Goal: Task Accomplishment & Management: Complete application form

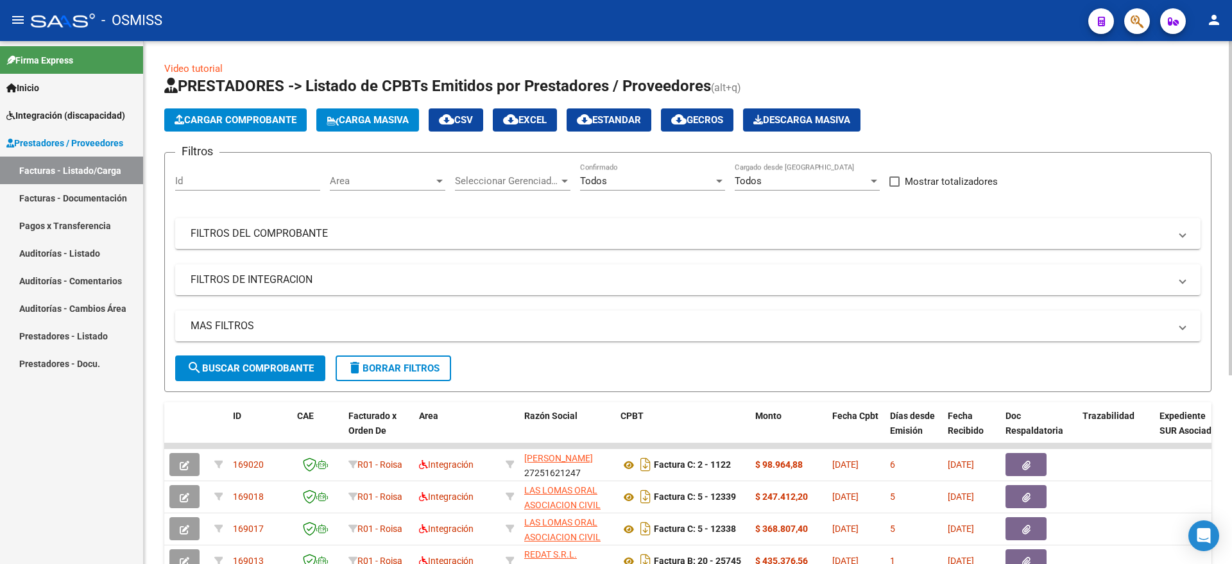
click at [262, 129] on button "Cargar Comprobante" at bounding box center [235, 119] width 142 height 23
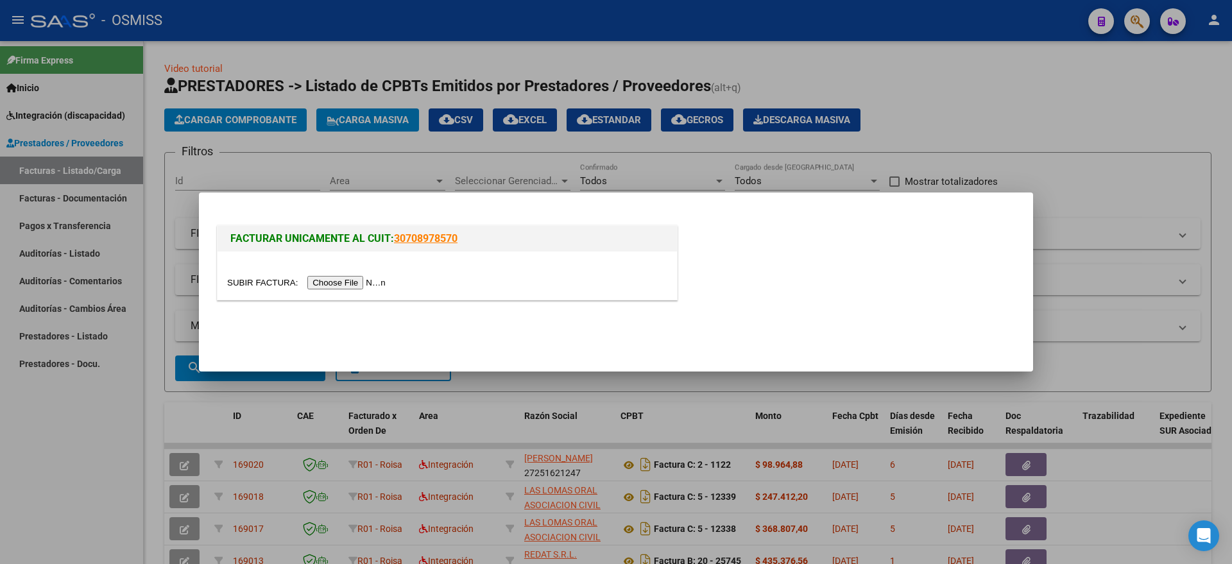
click at [348, 284] on input "file" at bounding box center [308, 282] width 162 height 13
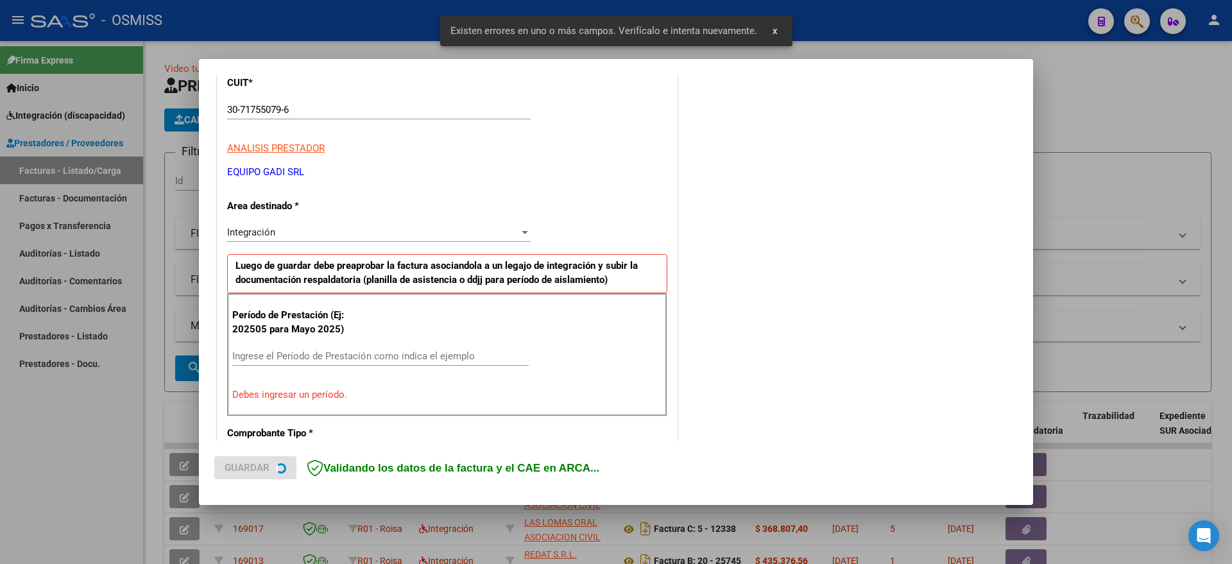
scroll to position [264, 0]
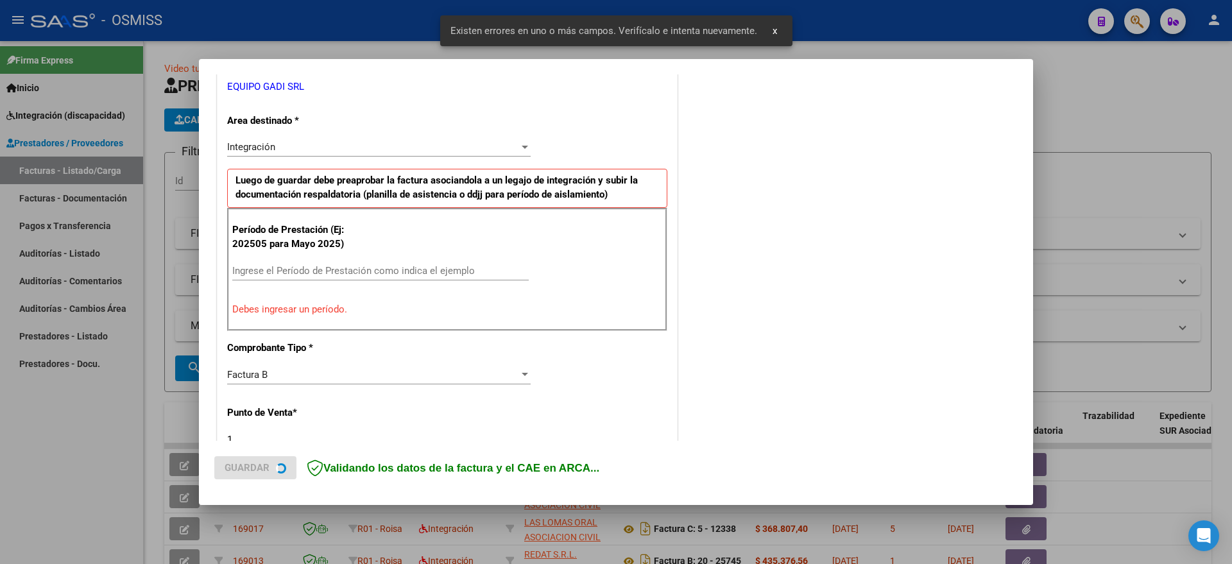
click at [312, 266] on input "Ingrese el Período de Prestación como indica el ejemplo" at bounding box center [380, 271] width 296 height 12
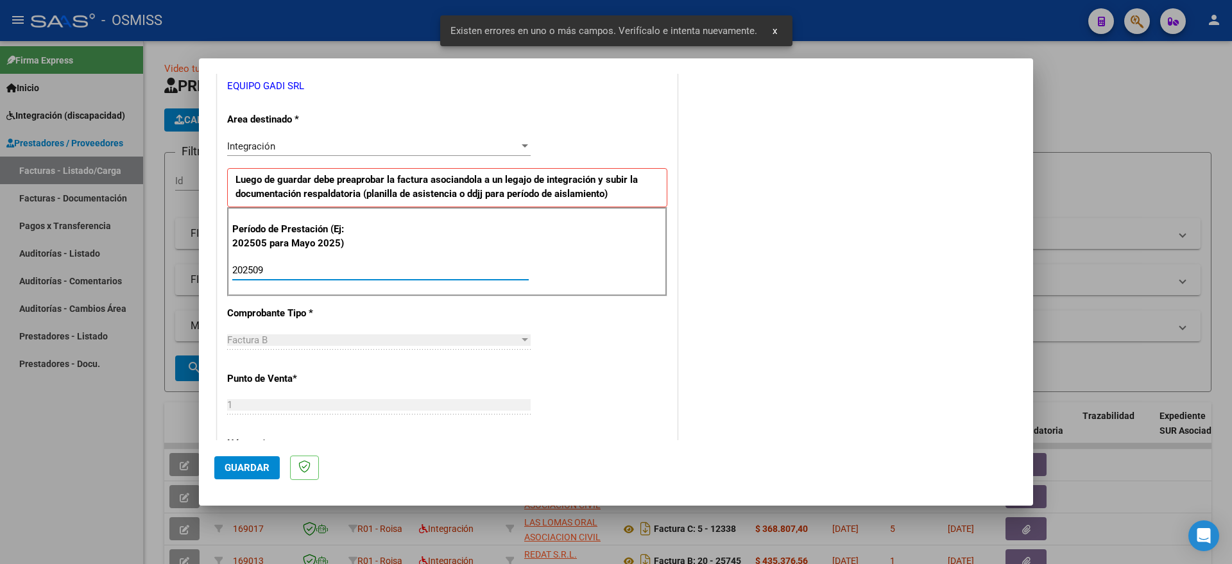
type input "202509"
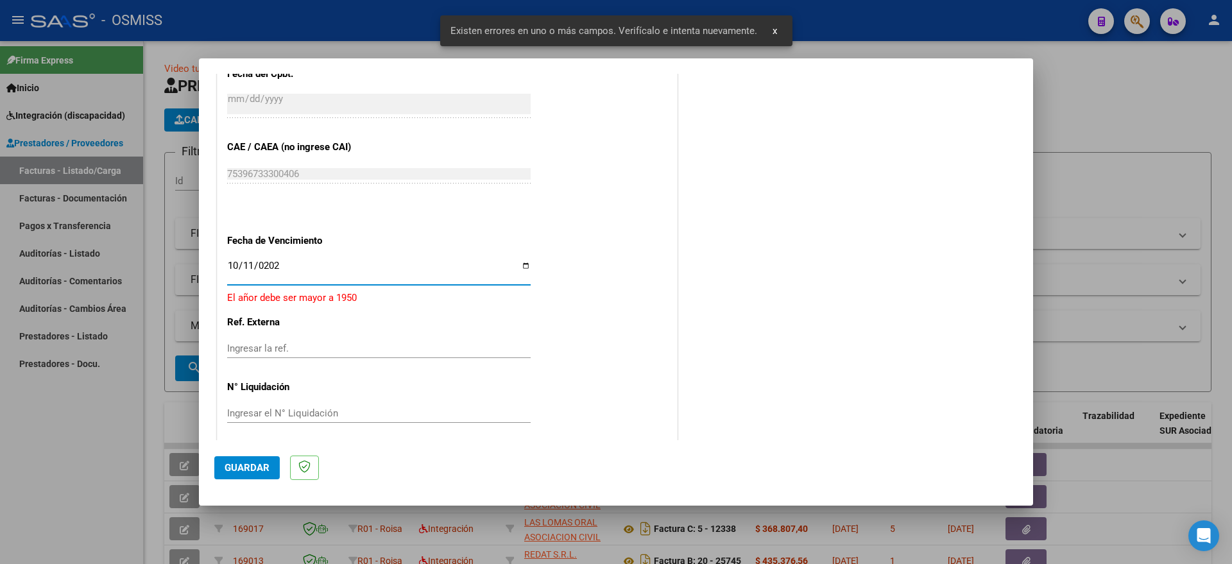
type input "[DATE]"
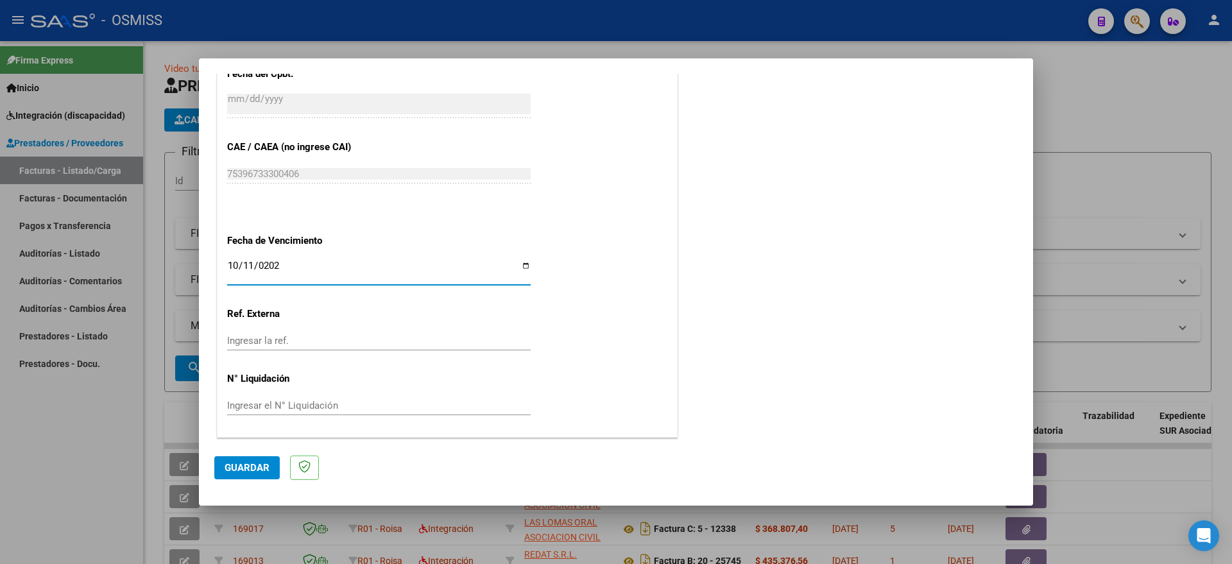
click at [266, 467] on span "Guardar" at bounding box center [247, 468] width 45 height 12
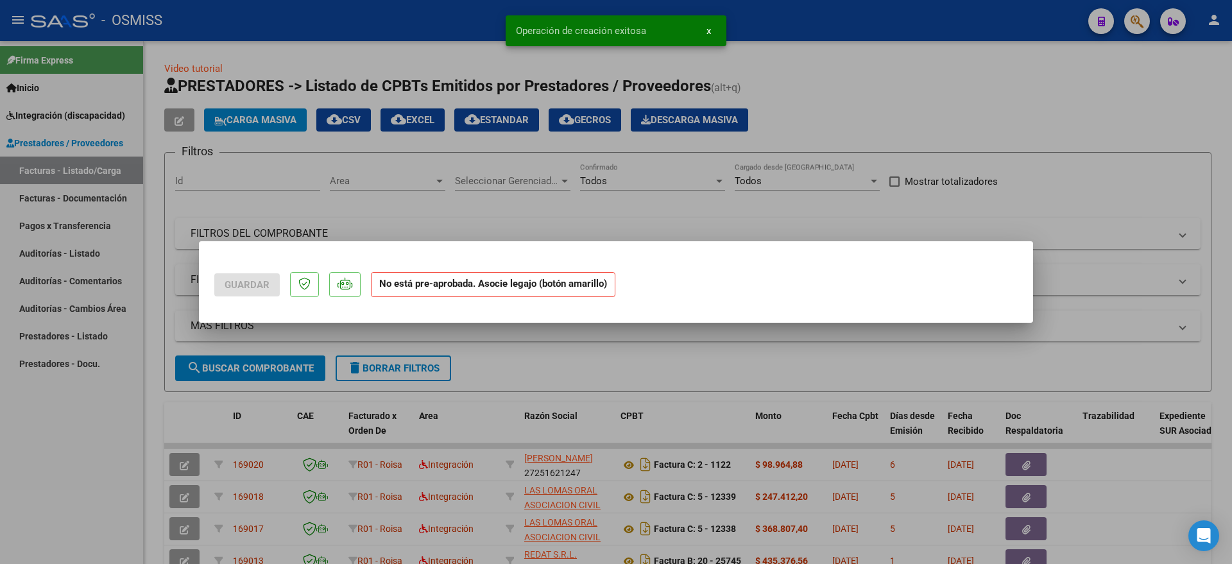
scroll to position [0, 0]
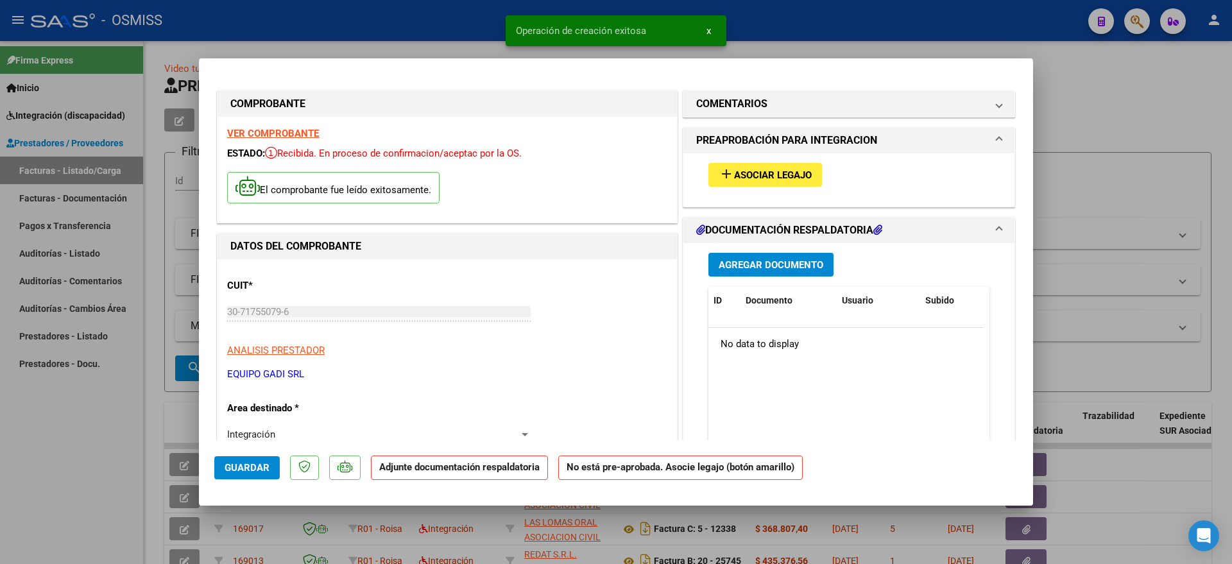
click at [757, 173] on span "Asociar Legajo" at bounding box center [773, 175] width 78 height 12
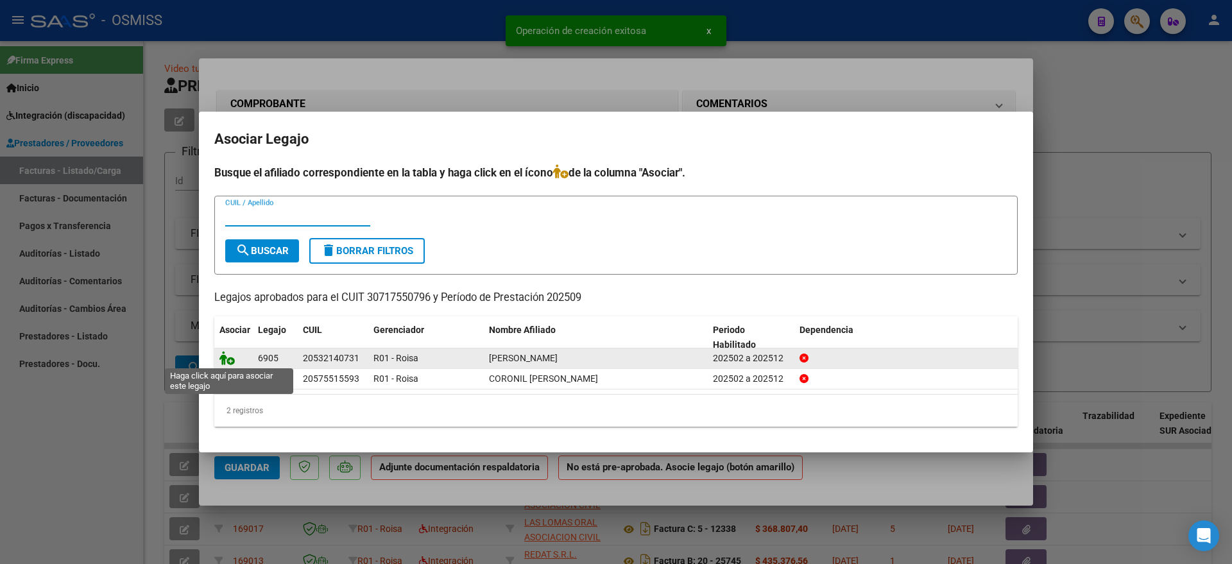
click at [230, 361] on icon at bounding box center [226, 358] width 15 height 14
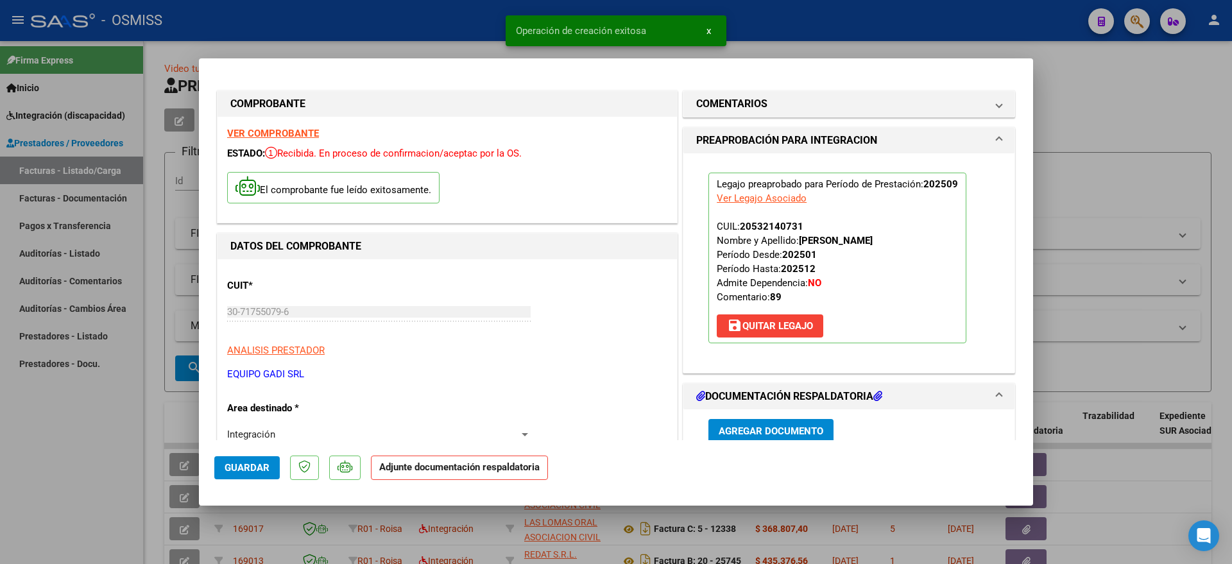
scroll to position [241, 0]
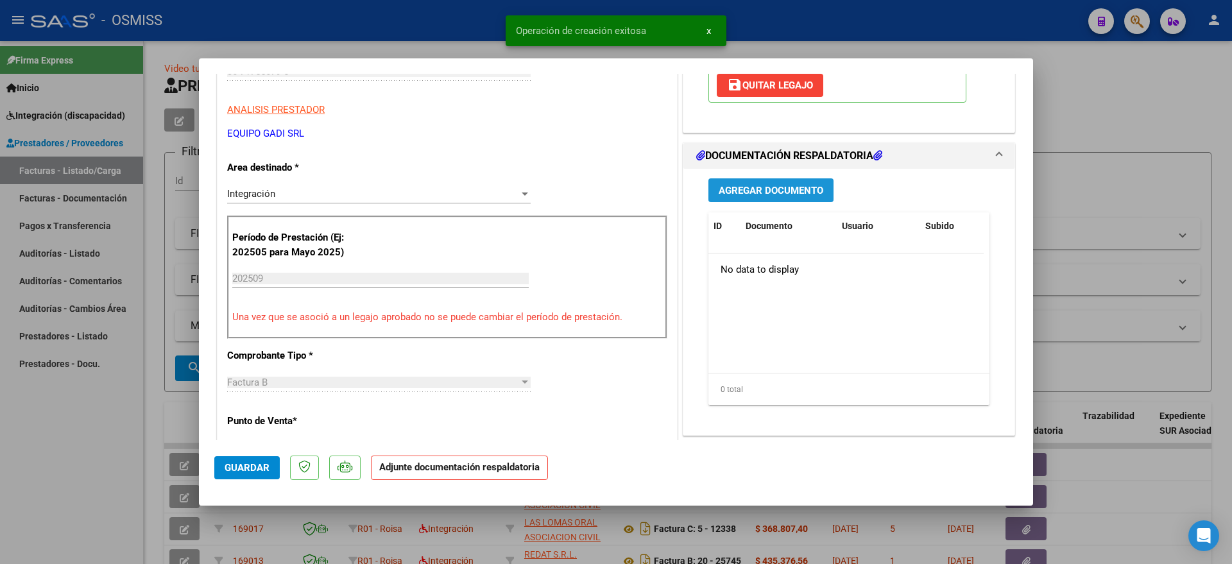
click at [740, 180] on button "Agregar Documento" at bounding box center [770, 190] width 125 height 24
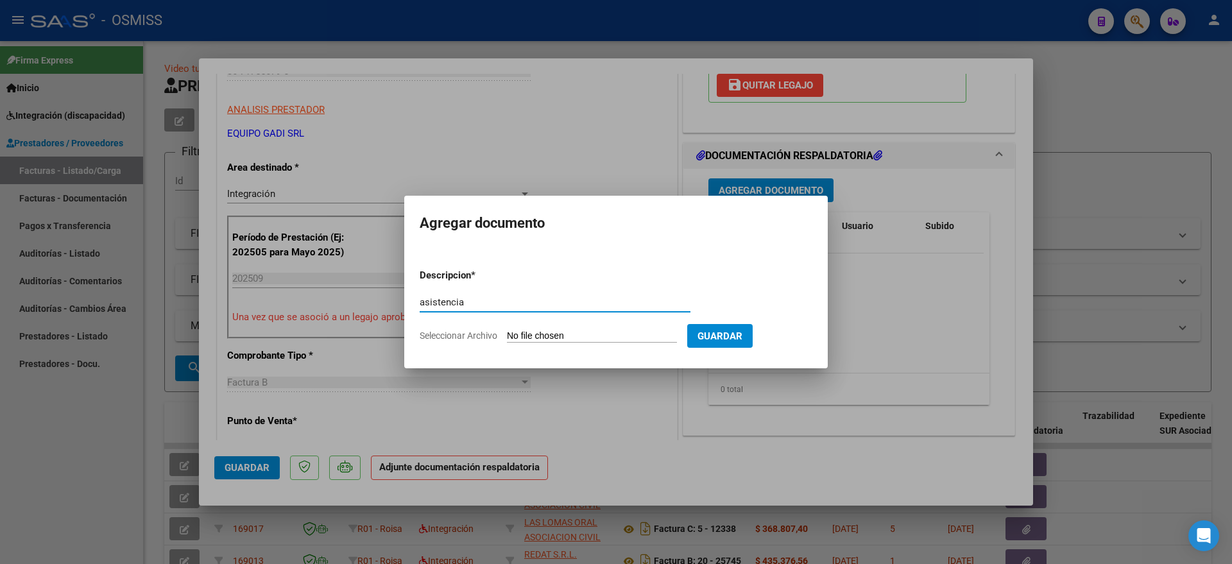
type input "asistencia"
click at [564, 334] on input "Seleccionar Archivo" at bounding box center [592, 336] width 170 height 12
type input "C:\fakepath\[PERSON_NAME] - SAIE - Planilla de Asistencia [DATE].pdf"
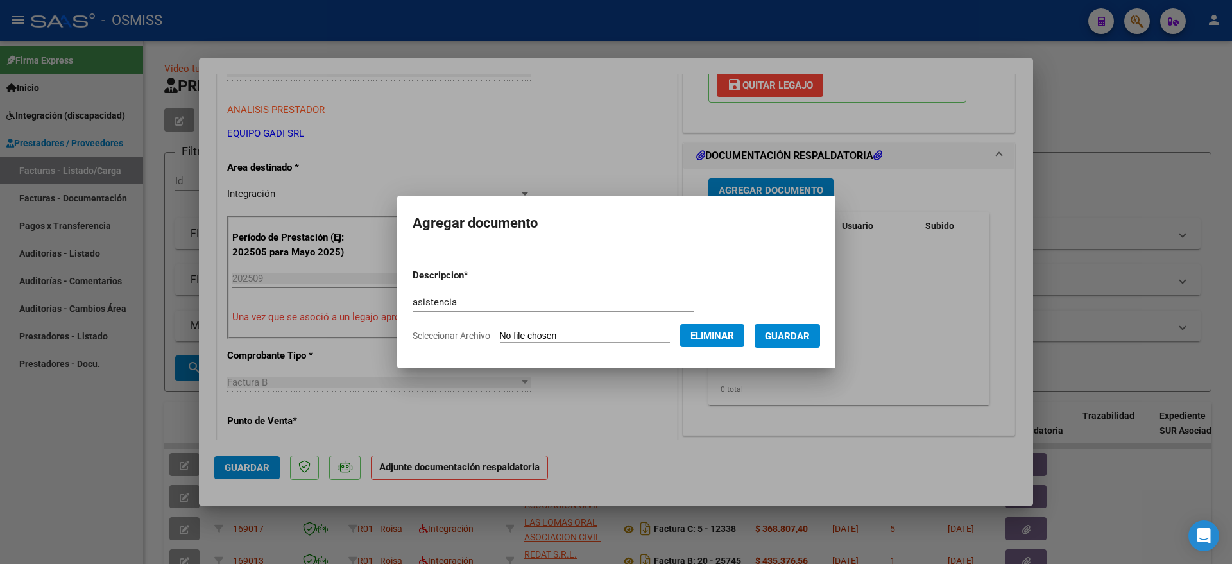
click at [810, 339] on span "Guardar" at bounding box center [787, 336] width 45 height 12
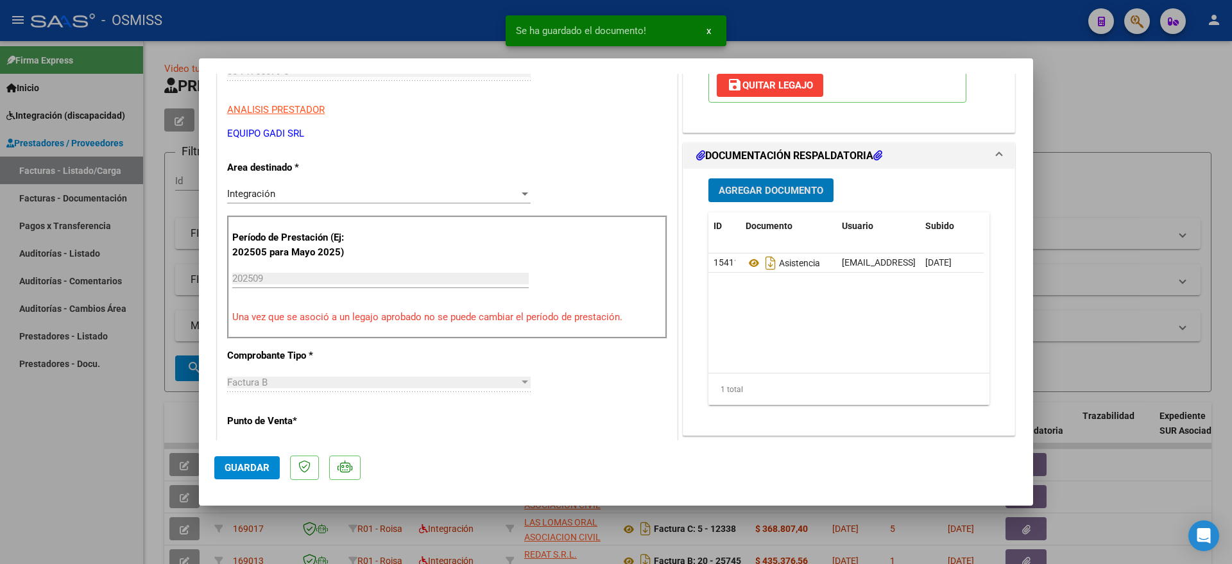
click at [241, 466] on span "Guardar" at bounding box center [247, 468] width 45 height 12
click at [63, 438] on div at bounding box center [616, 282] width 1232 height 564
type input "$ 0,00"
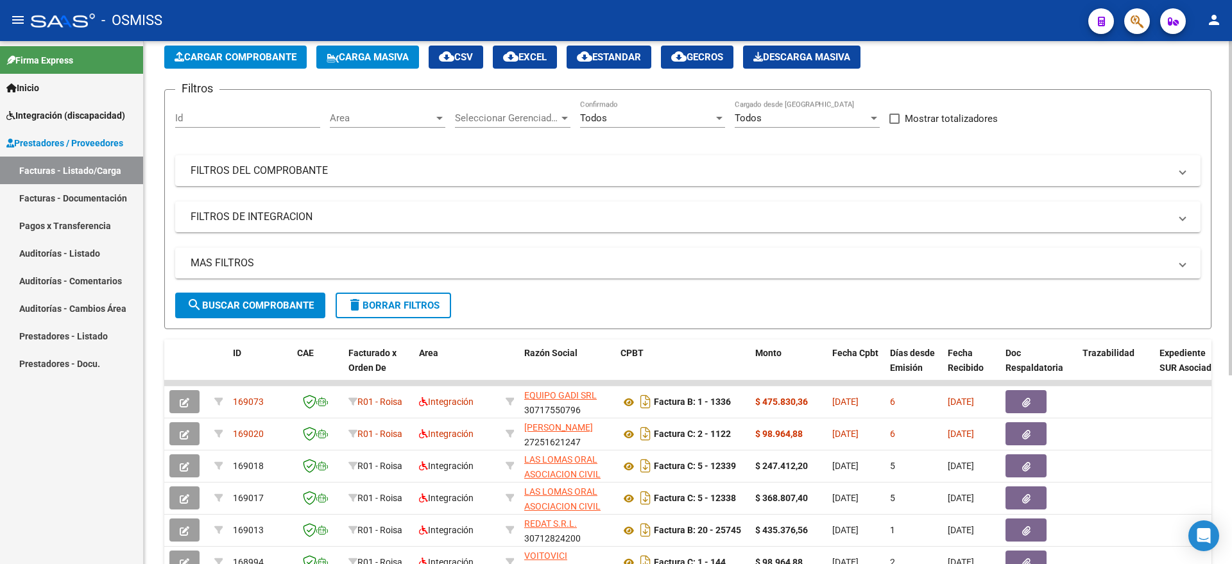
scroll to position [0, 0]
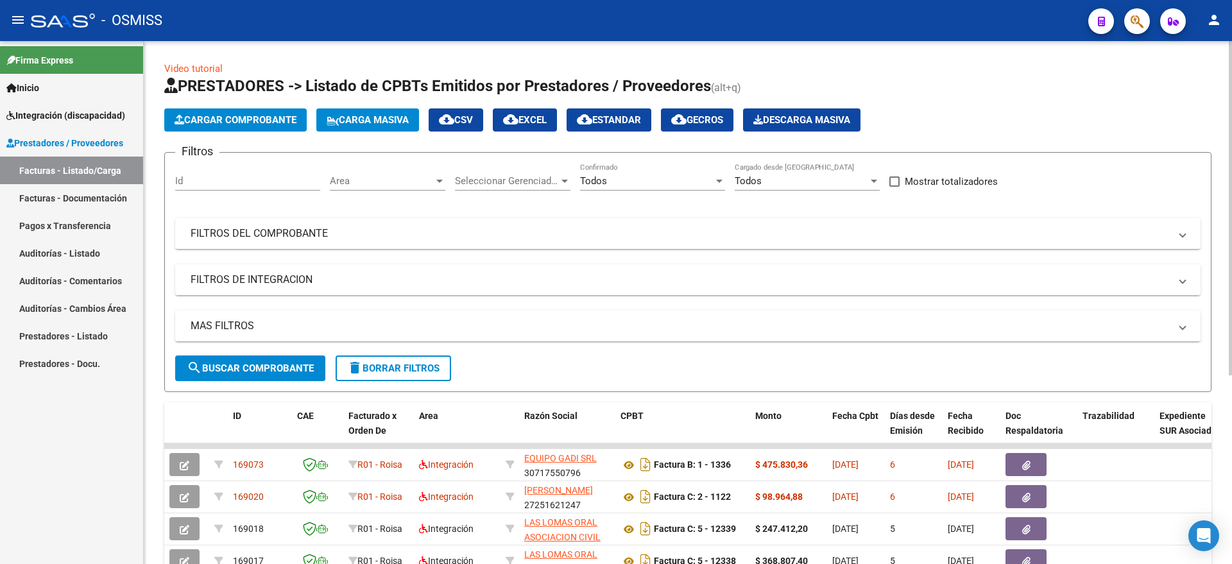
click at [223, 114] on span "Cargar Comprobante" at bounding box center [236, 120] width 122 height 12
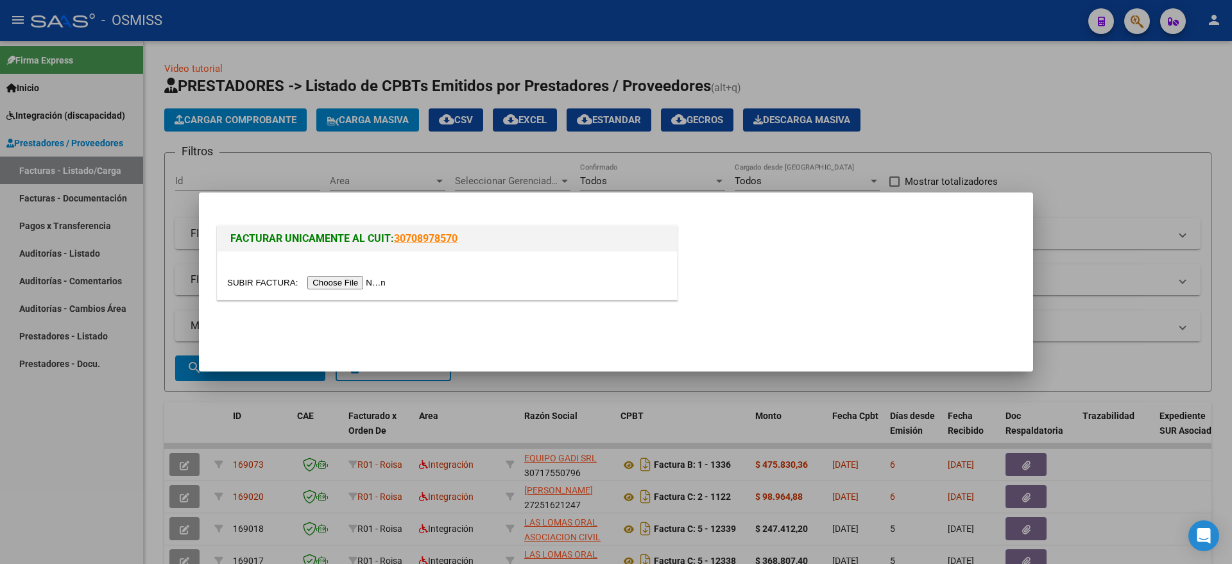
click at [336, 273] on div at bounding box center [447, 276] width 459 height 48
click at [332, 283] on input "file" at bounding box center [308, 282] width 162 height 13
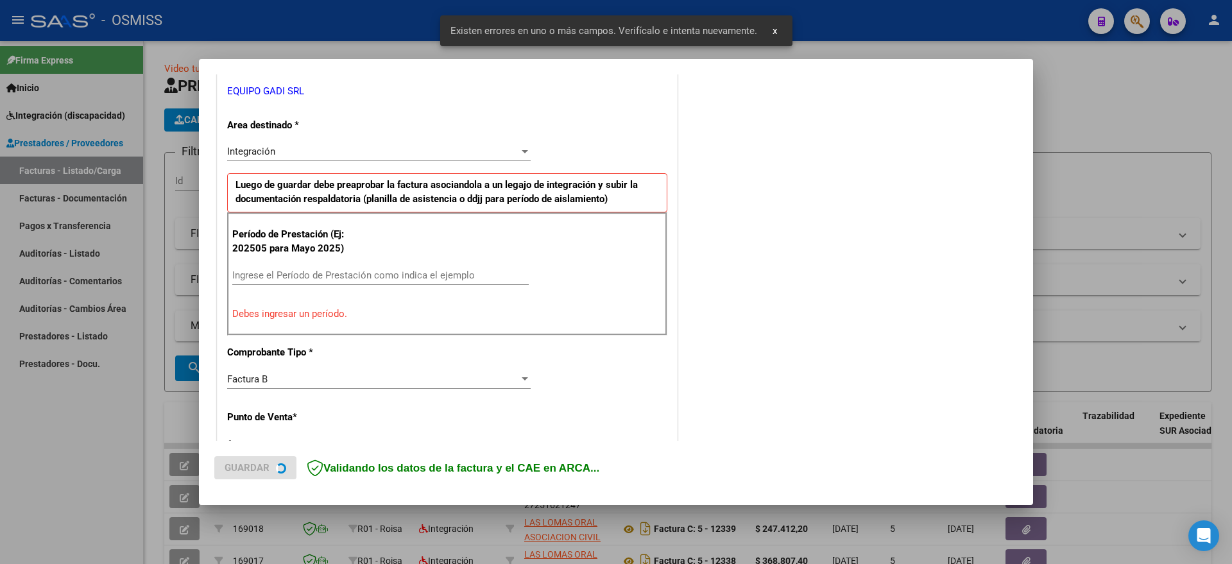
scroll to position [264, 0]
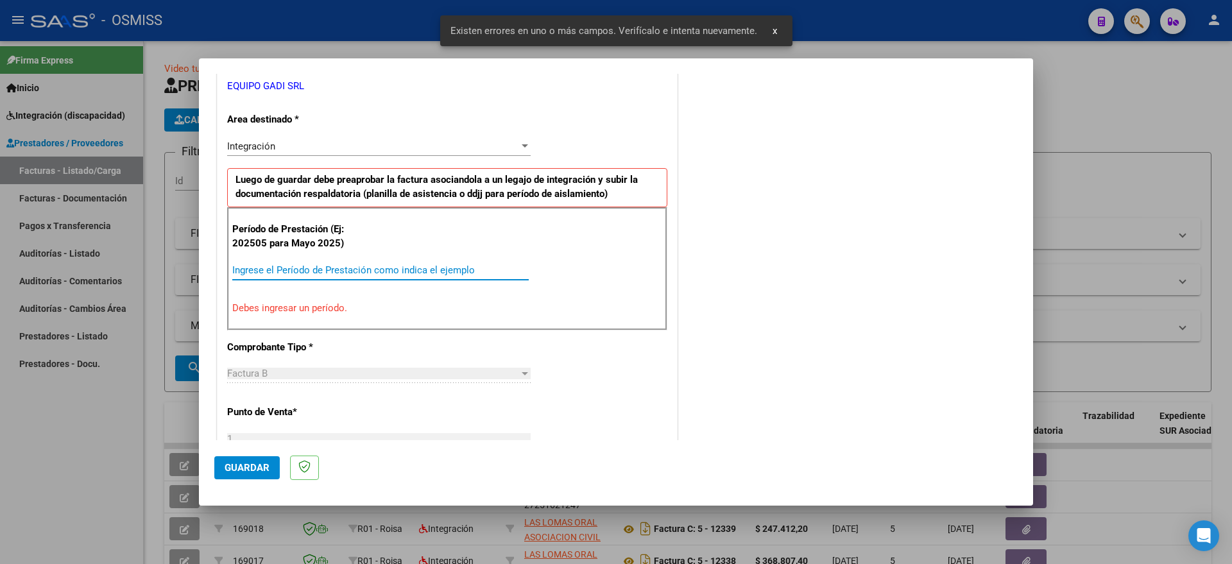
drag, startPoint x: 344, startPoint y: 274, endPoint x: 365, endPoint y: 246, distance: 35.3
click at [345, 274] on input "Ingrese el Período de Prestación como indica el ejemplo" at bounding box center [380, 270] width 296 height 12
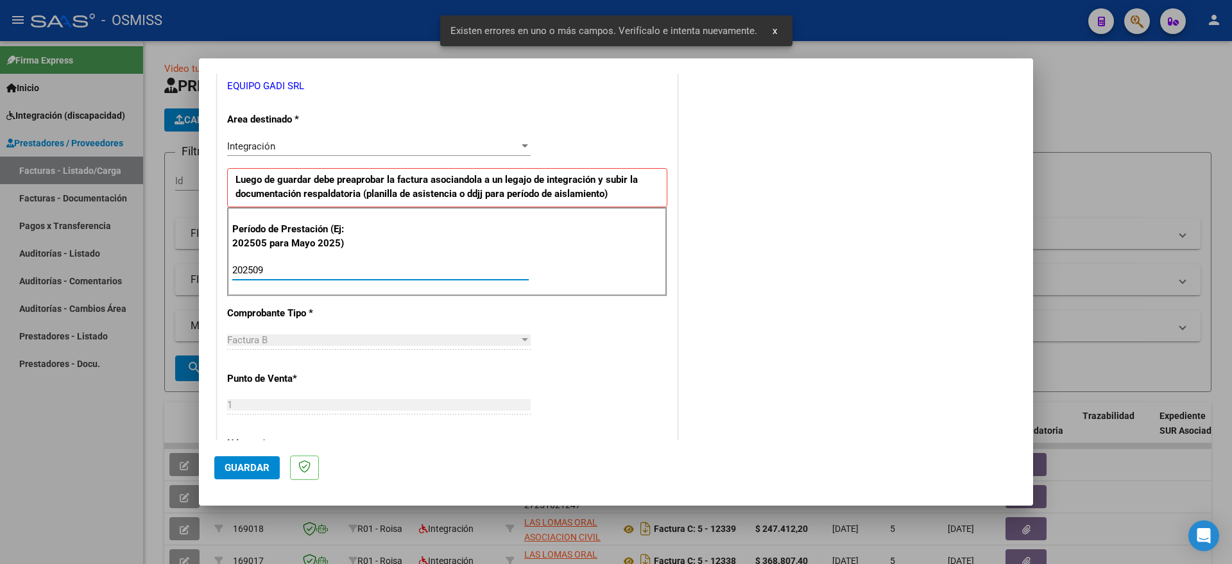
type input "202509"
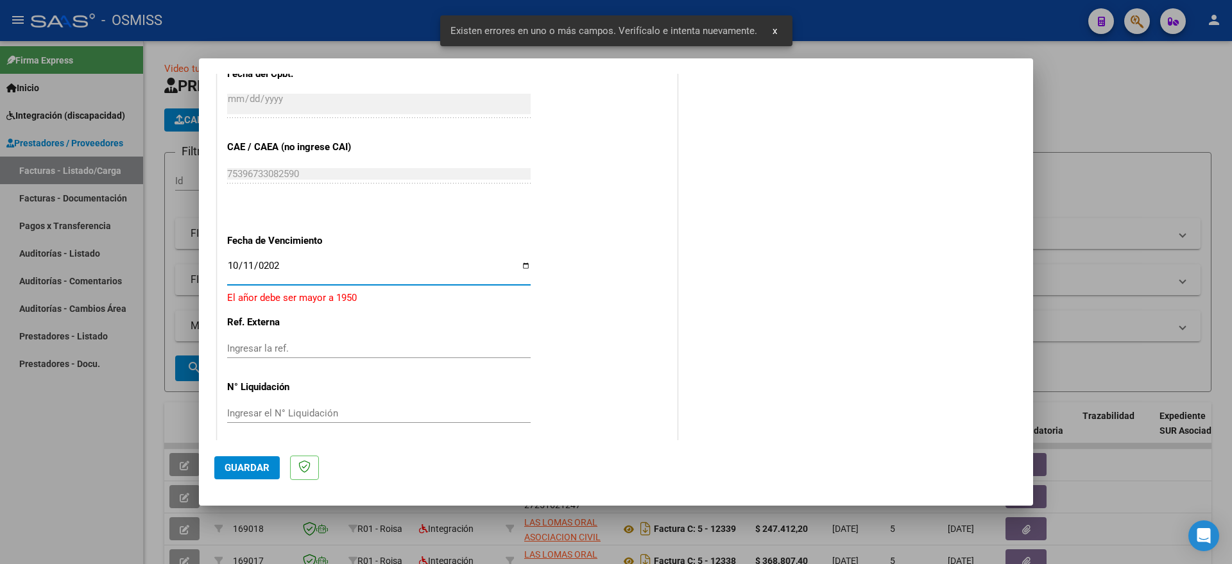
type input "[DATE]"
click at [249, 477] on button "Guardar" at bounding box center [246, 467] width 65 height 23
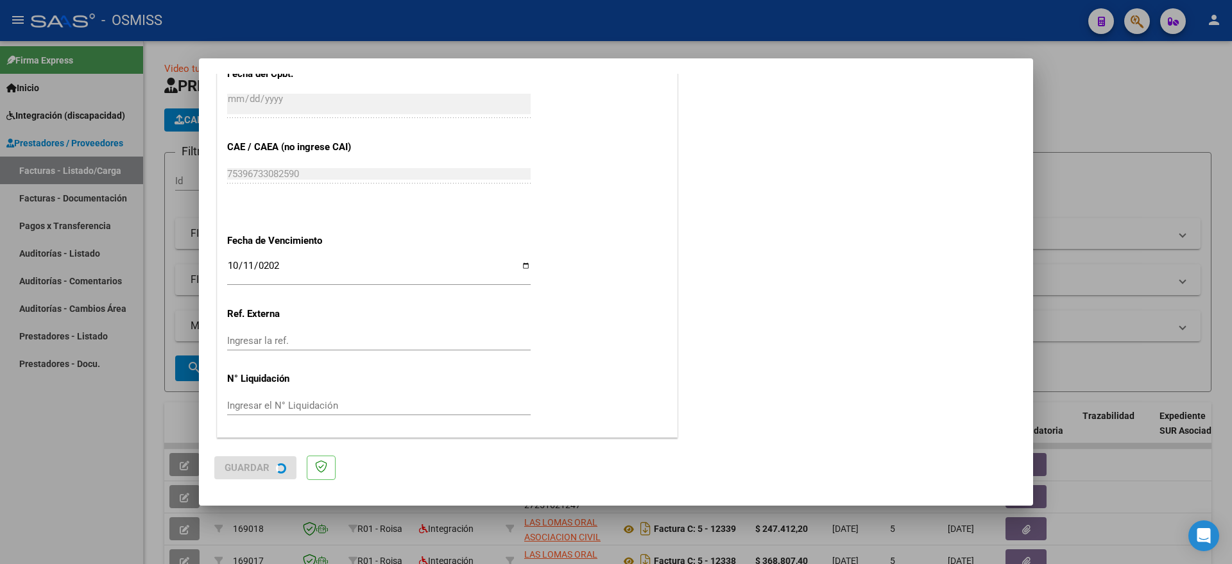
scroll to position [0, 0]
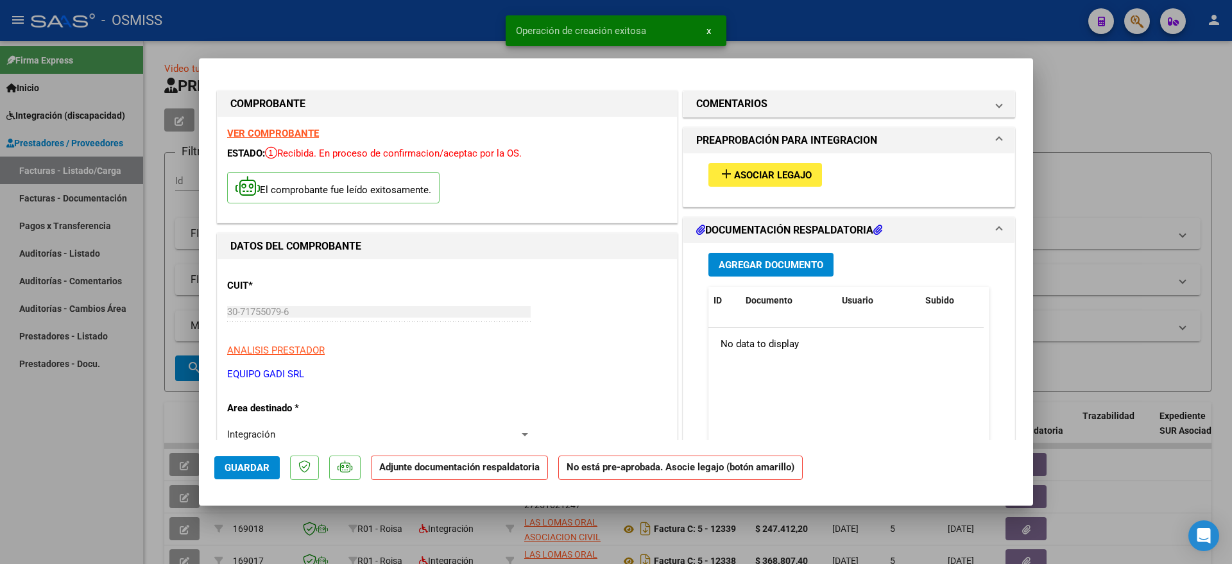
click at [751, 179] on span "Asociar Legajo" at bounding box center [773, 175] width 78 height 12
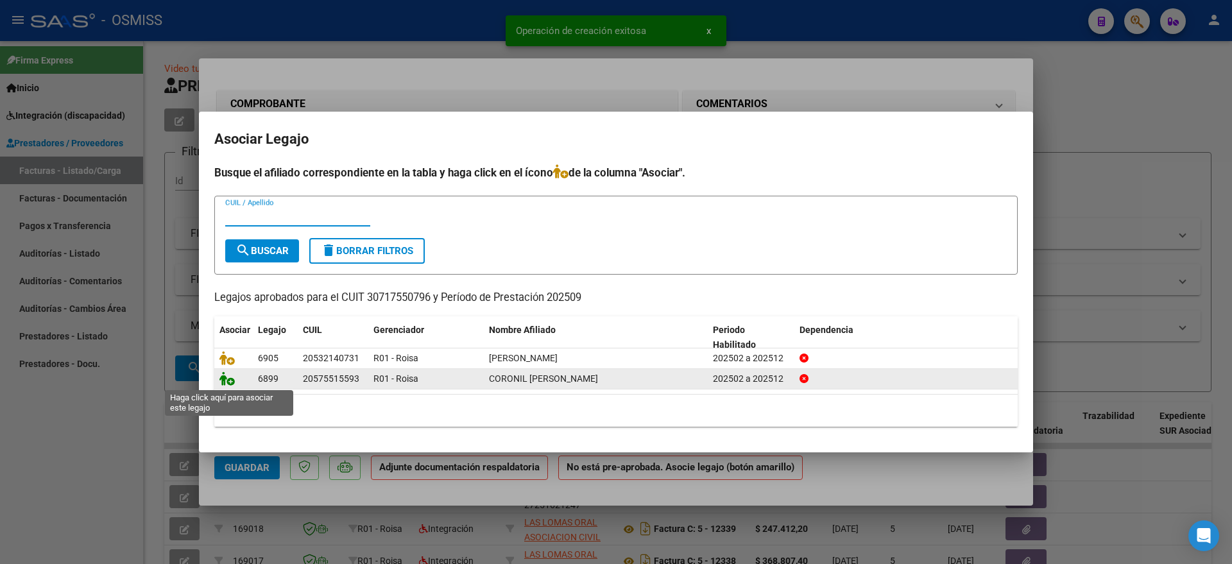
click at [223, 381] on icon at bounding box center [226, 378] width 15 height 14
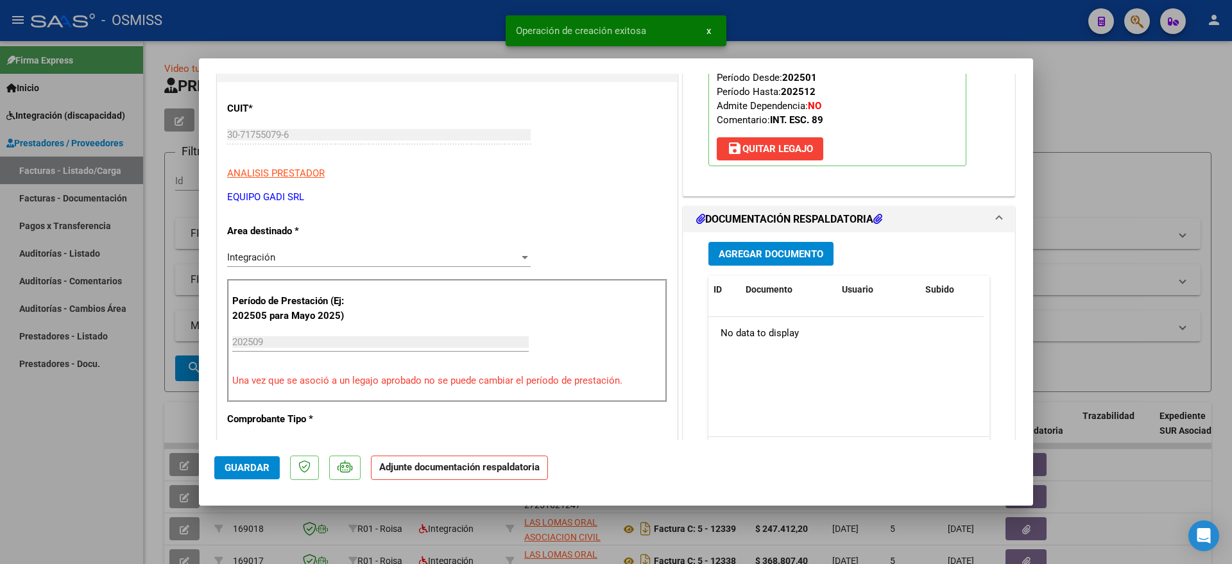
scroll to position [241, 0]
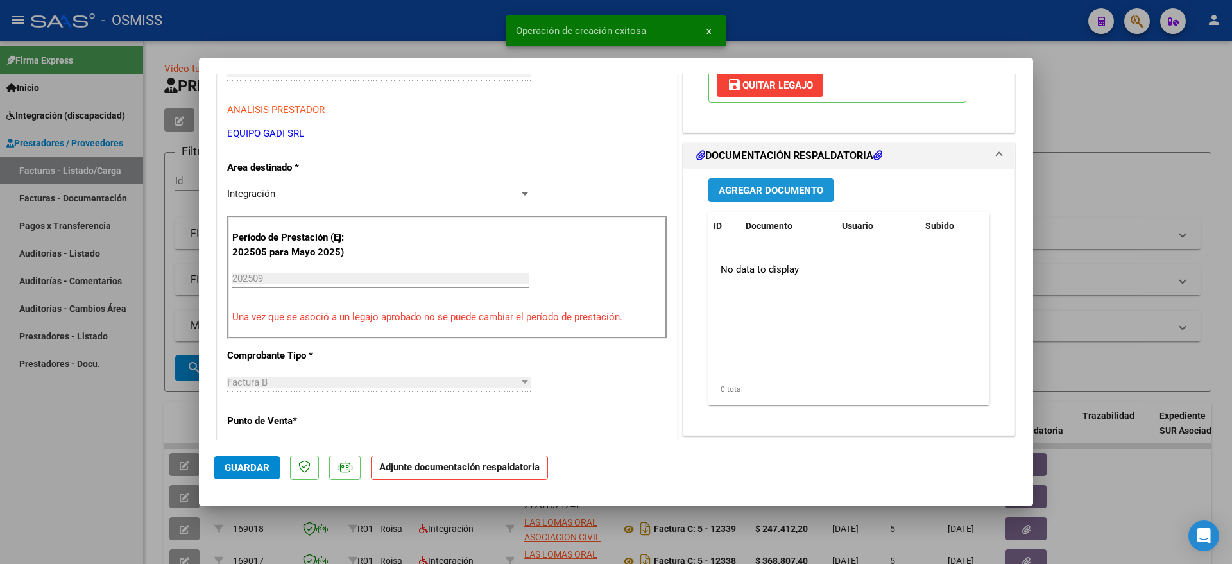
click at [761, 190] on span "Agregar Documento" at bounding box center [771, 191] width 105 height 12
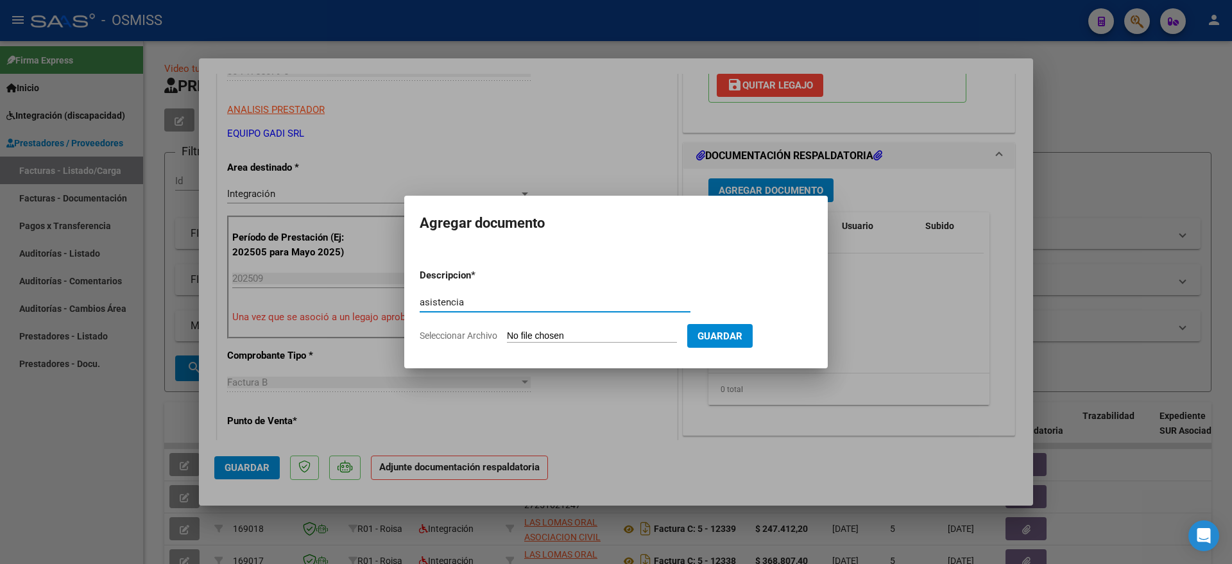
type input "asistencia"
click at [532, 336] on input "Seleccionar Archivo" at bounding box center [592, 336] width 170 height 12
type input "C:\fakepath\CORONIL [PERSON_NAME]- Planilla de Asistencia [DATE].pdf"
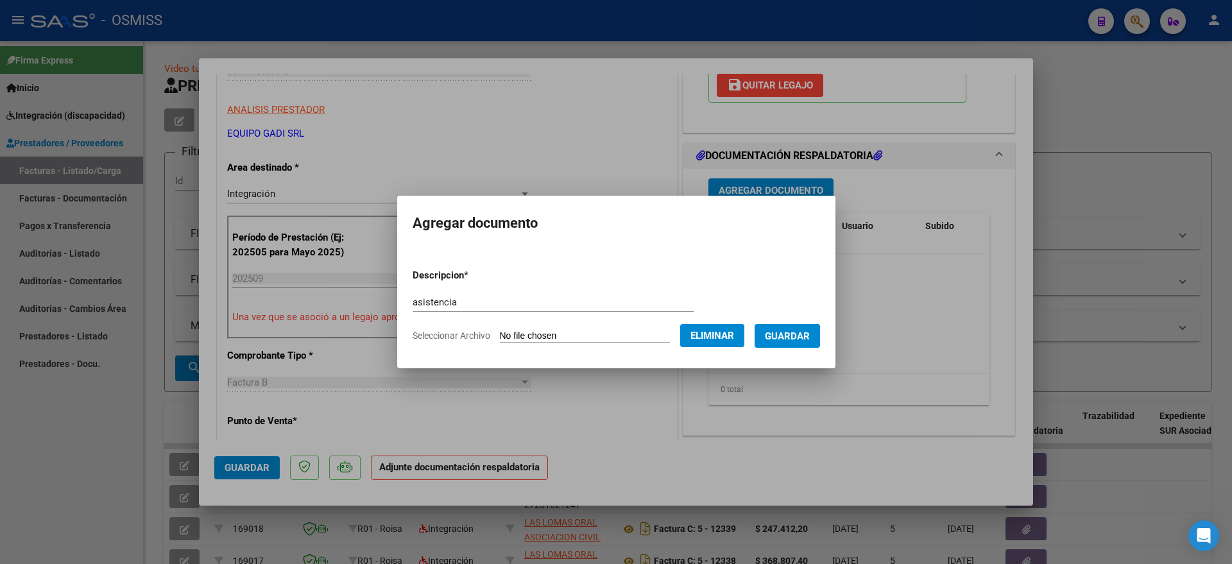
click at [810, 331] on span "Guardar" at bounding box center [787, 336] width 45 height 12
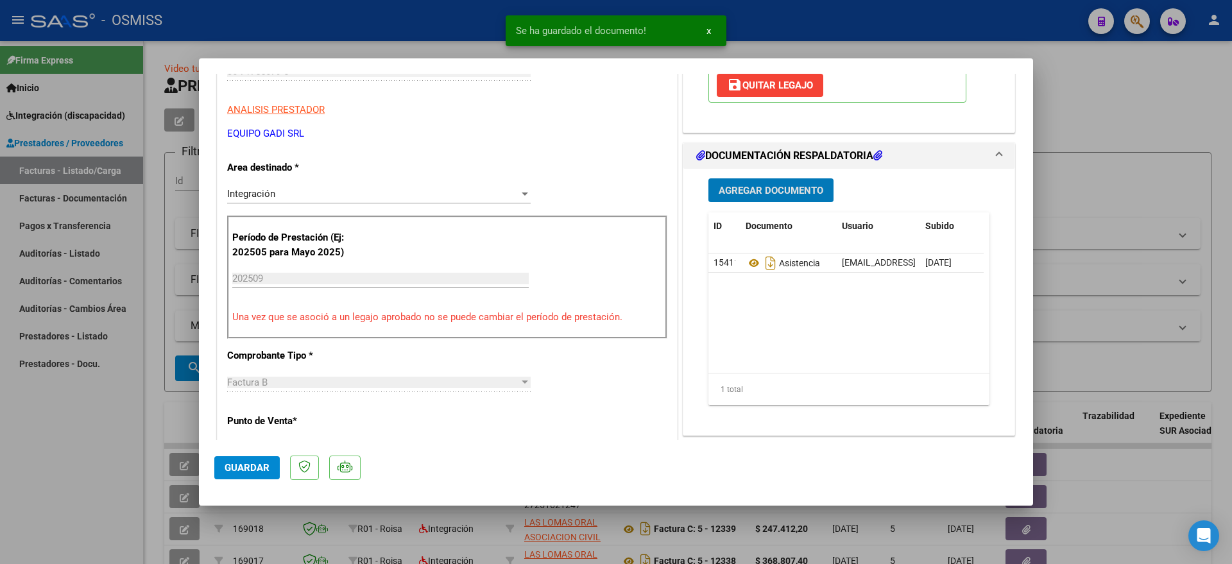
click at [237, 467] on span "Guardar" at bounding box center [247, 468] width 45 height 12
click at [45, 472] on div at bounding box center [616, 282] width 1232 height 564
type input "$ 0,00"
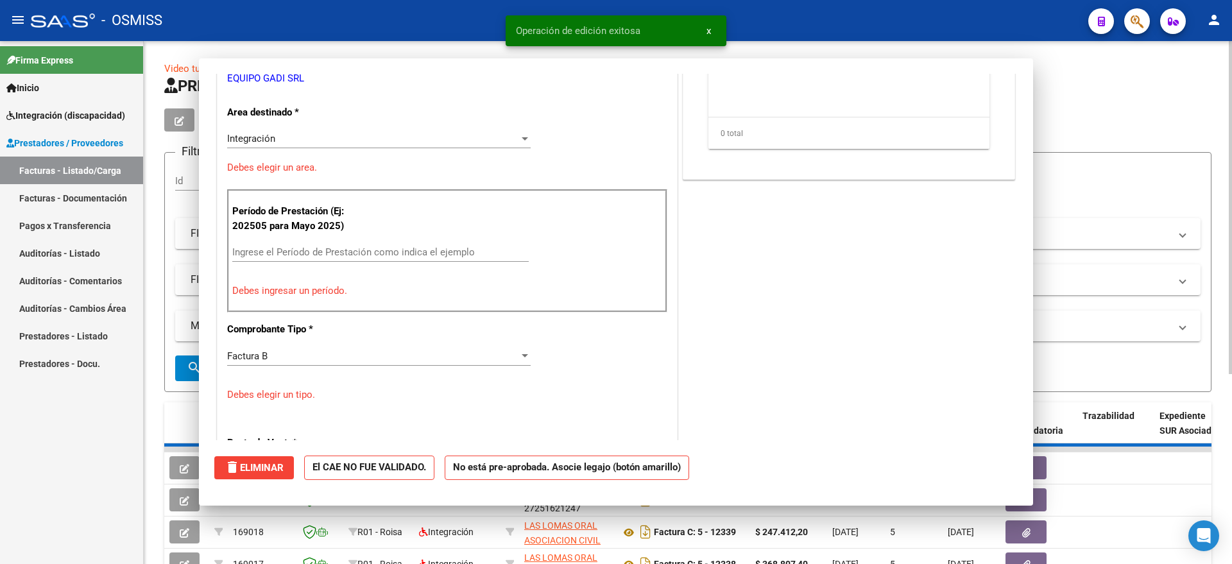
scroll to position [201, 0]
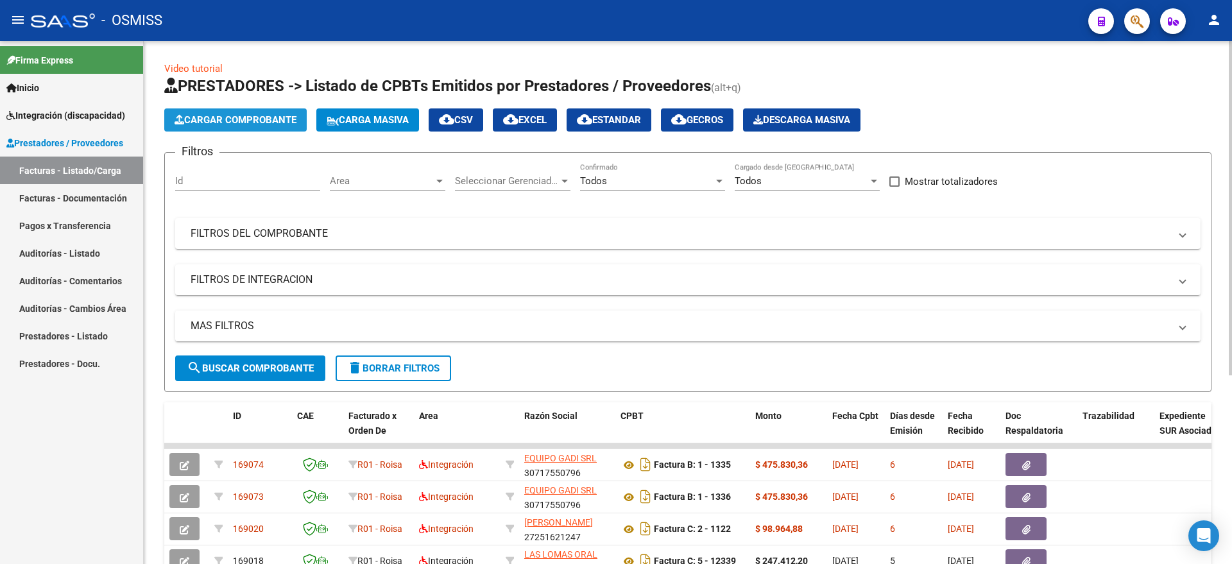
click at [248, 113] on button "Cargar Comprobante" at bounding box center [235, 119] width 142 height 23
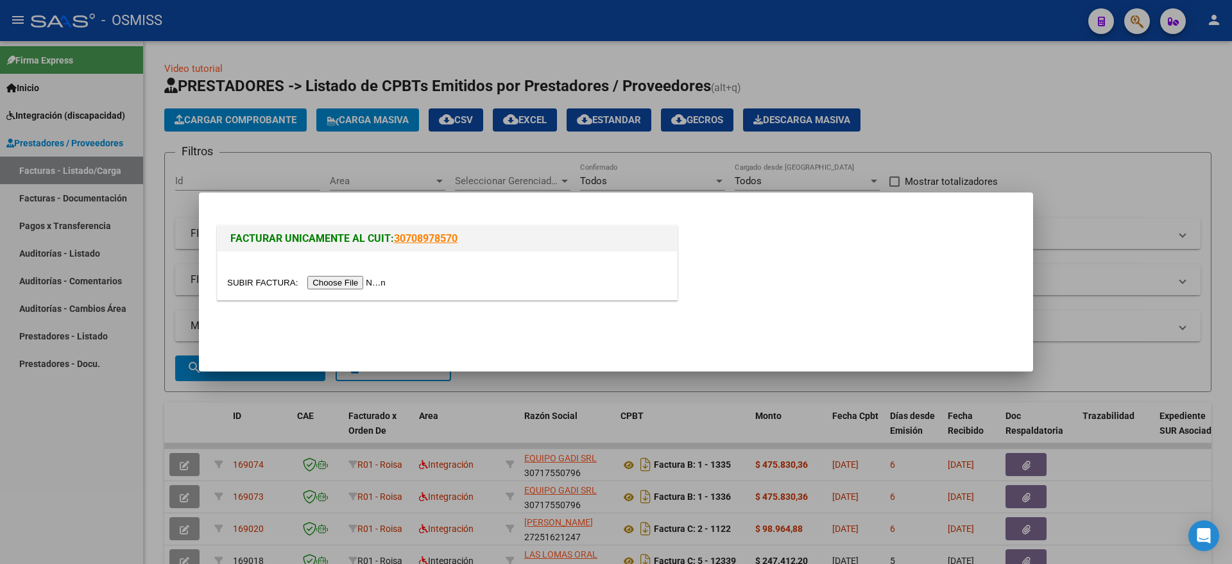
click at [321, 280] on input "file" at bounding box center [308, 282] width 162 height 13
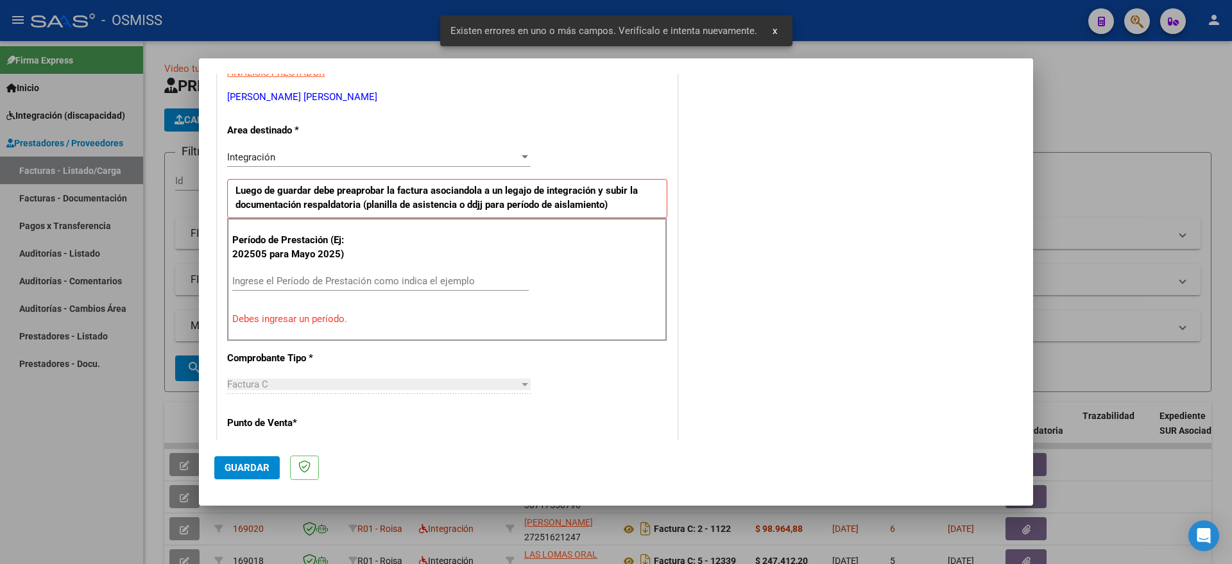
scroll to position [264, 0]
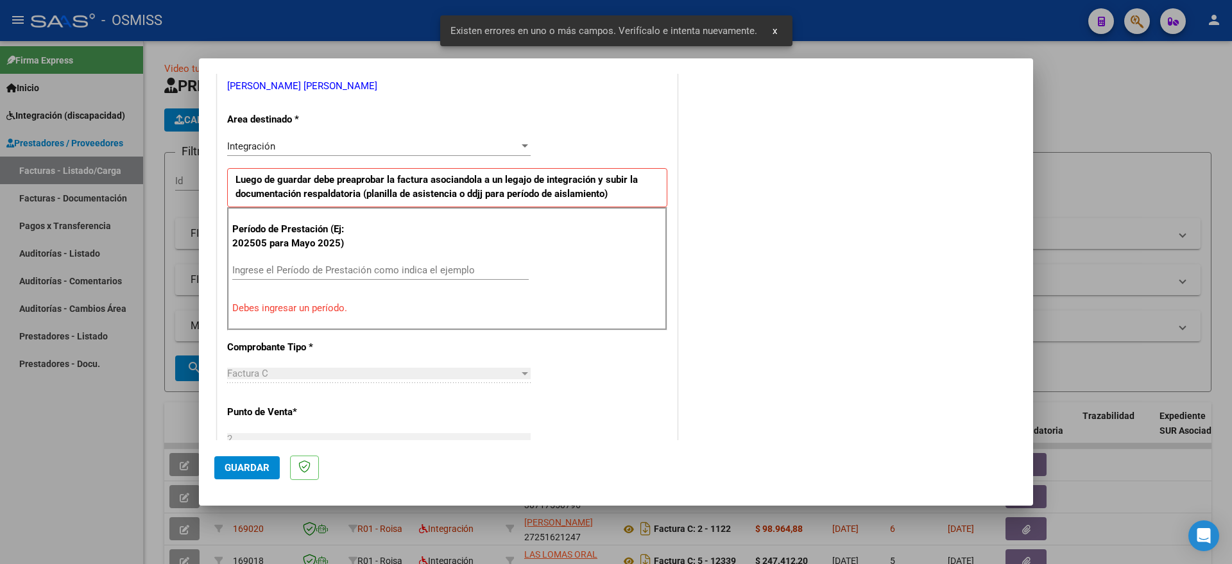
click at [367, 269] on input "Ingrese el Período de Prestación como indica el ejemplo" at bounding box center [380, 270] width 296 height 12
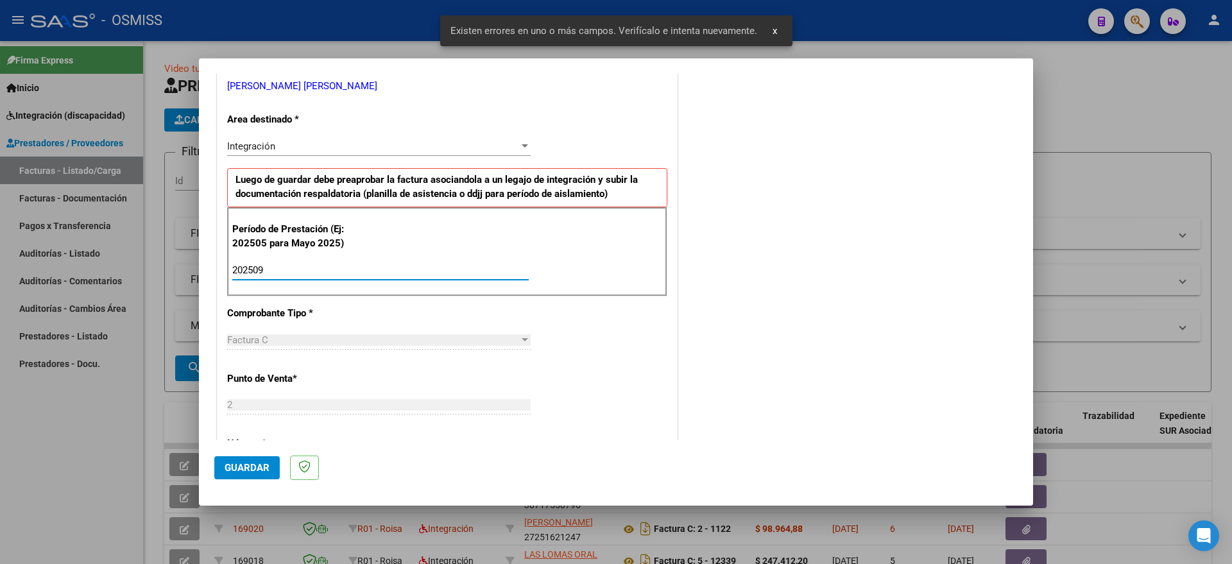
type input "202509"
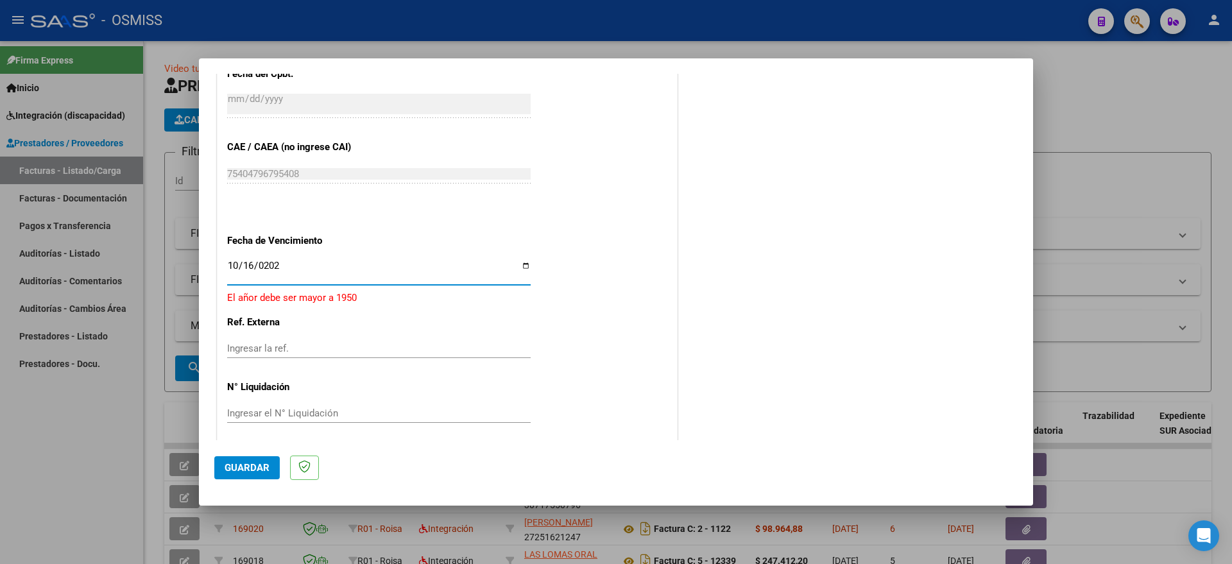
type input "[DATE]"
click at [243, 468] on span "Guardar" at bounding box center [247, 468] width 45 height 12
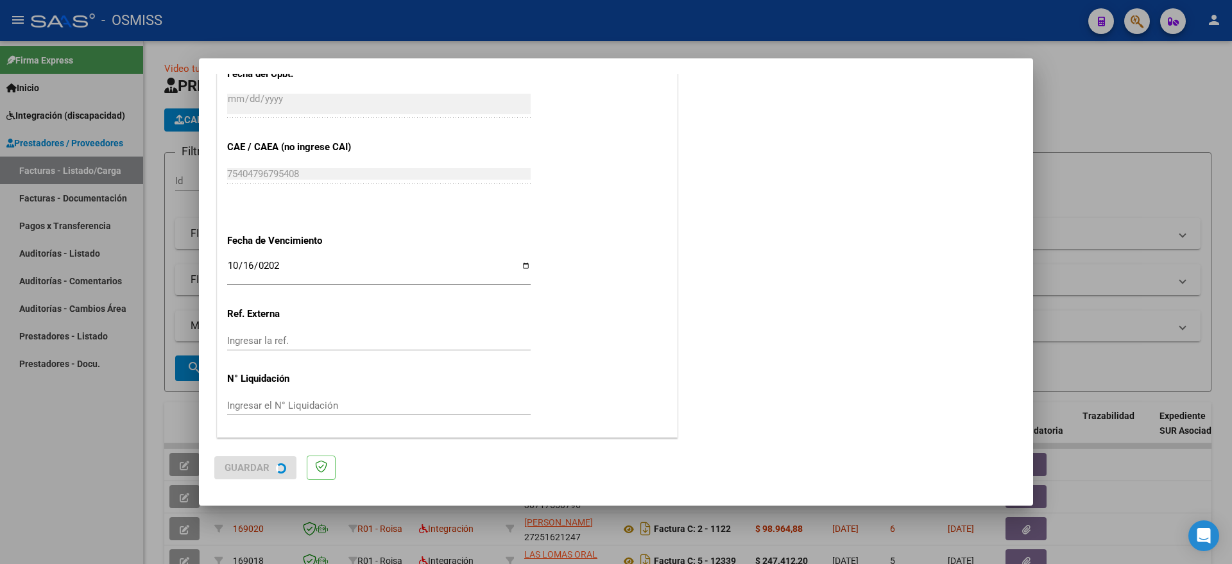
scroll to position [0, 0]
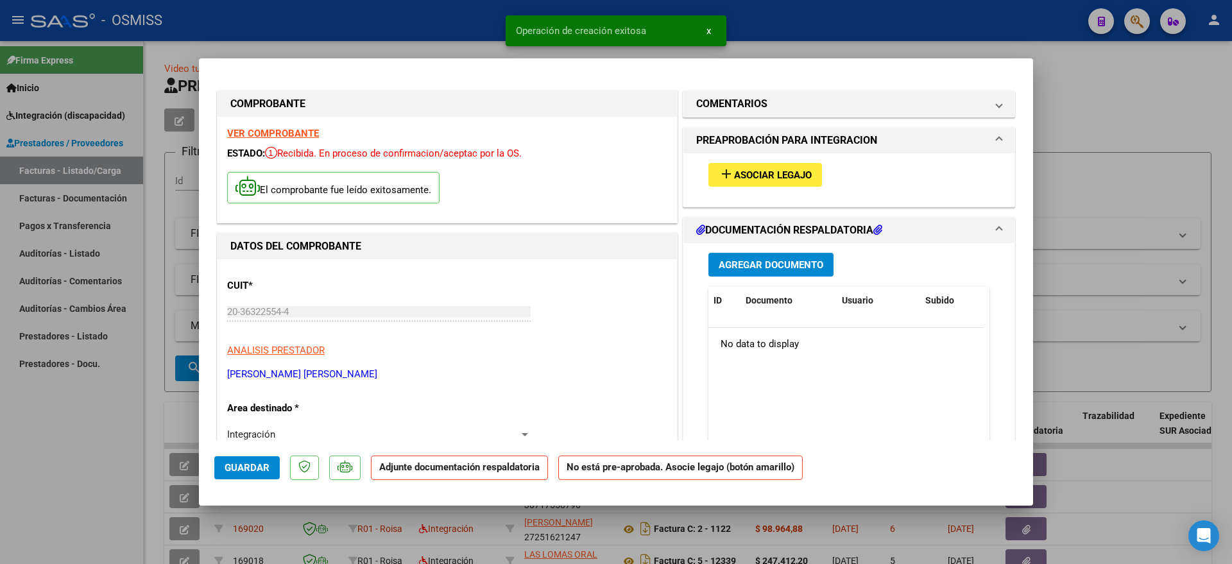
click at [745, 174] on span "Asociar Legajo" at bounding box center [773, 175] width 78 height 12
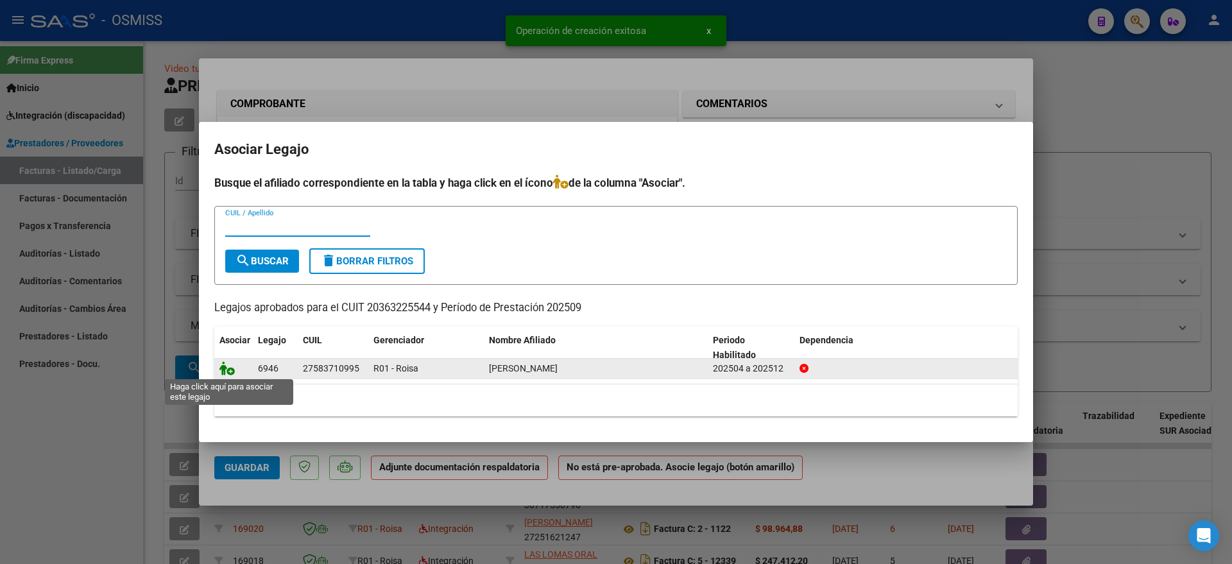
click at [230, 368] on icon at bounding box center [226, 368] width 15 height 14
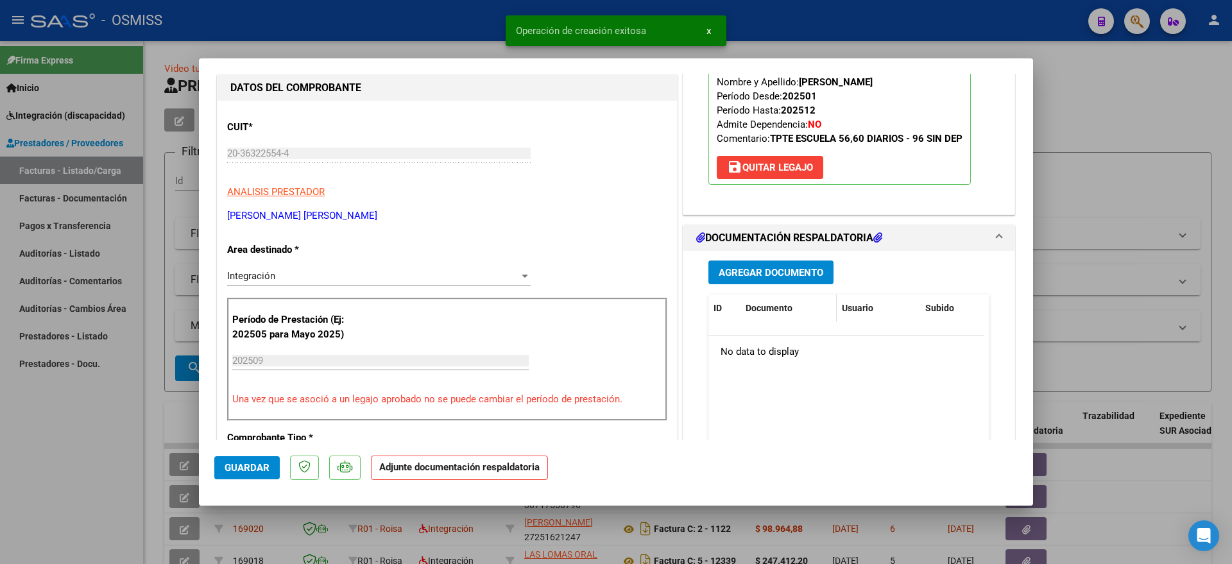
scroll to position [160, 0]
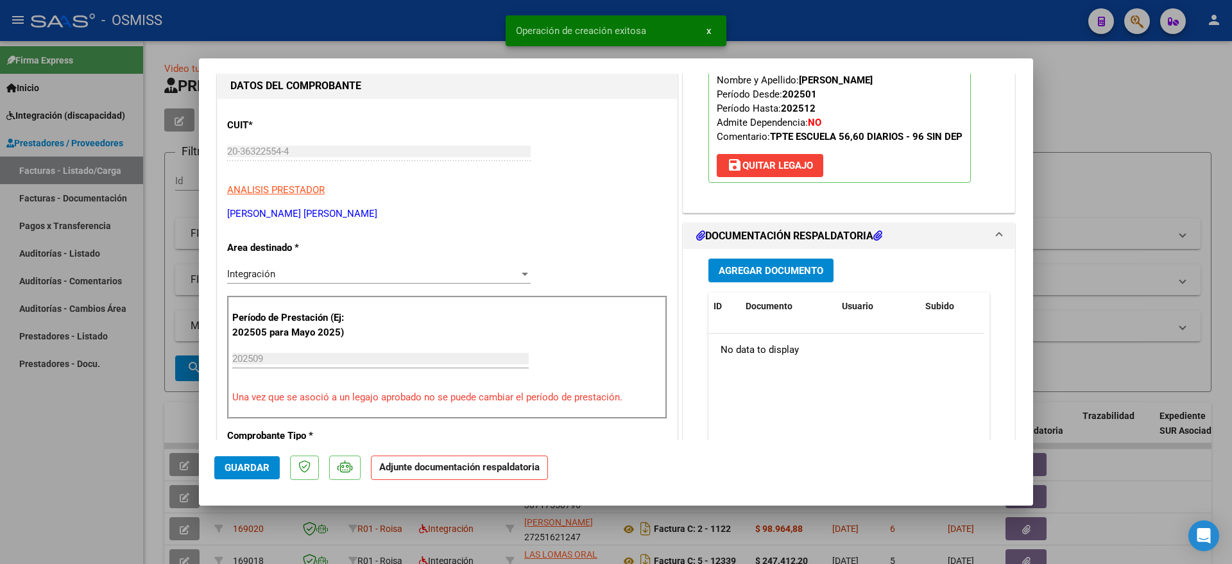
click at [774, 267] on span "Agregar Documento" at bounding box center [771, 271] width 105 height 12
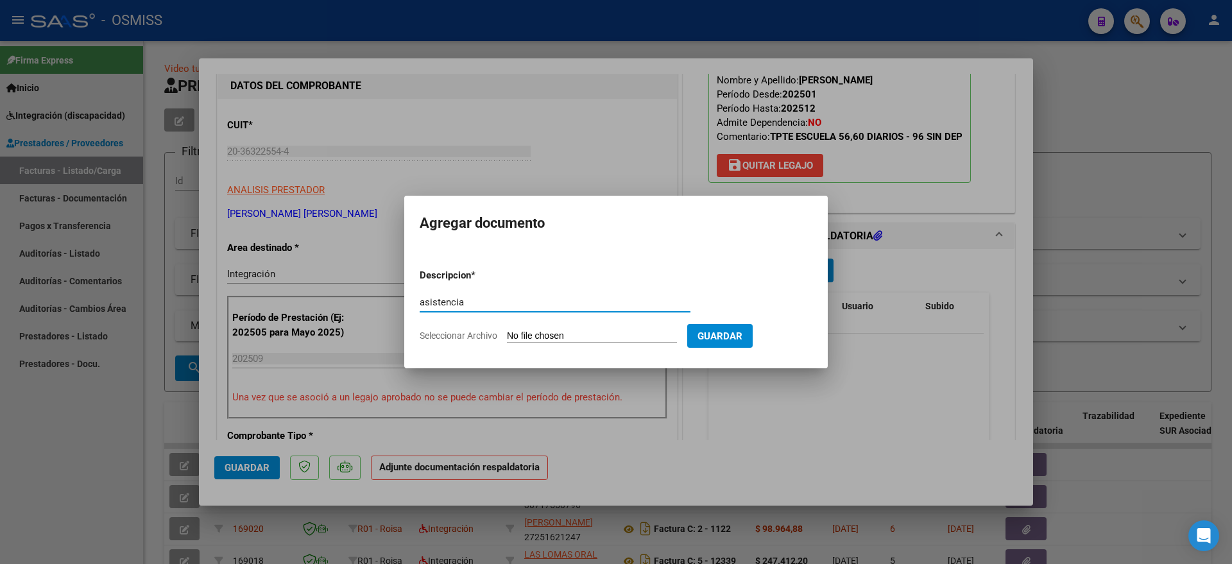
type input "asistencia"
drag, startPoint x: 538, startPoint y: 344, endPoint x: 535, endPoint y: 336, distance: 8.3
click at [536, 344] on form "Descripcion * asistencia Escriba aquí una descripcion Seleccionar Archivo Guard…" at bounding box center [616, 306] width 393 height 94
click at [535, 336] on input "Seleccionar Archivo" at bounding box center [592, 336] width 170 height 12
type input "C:\fakepath\[PERSON_NAME] - transporte septiembre.pdf"
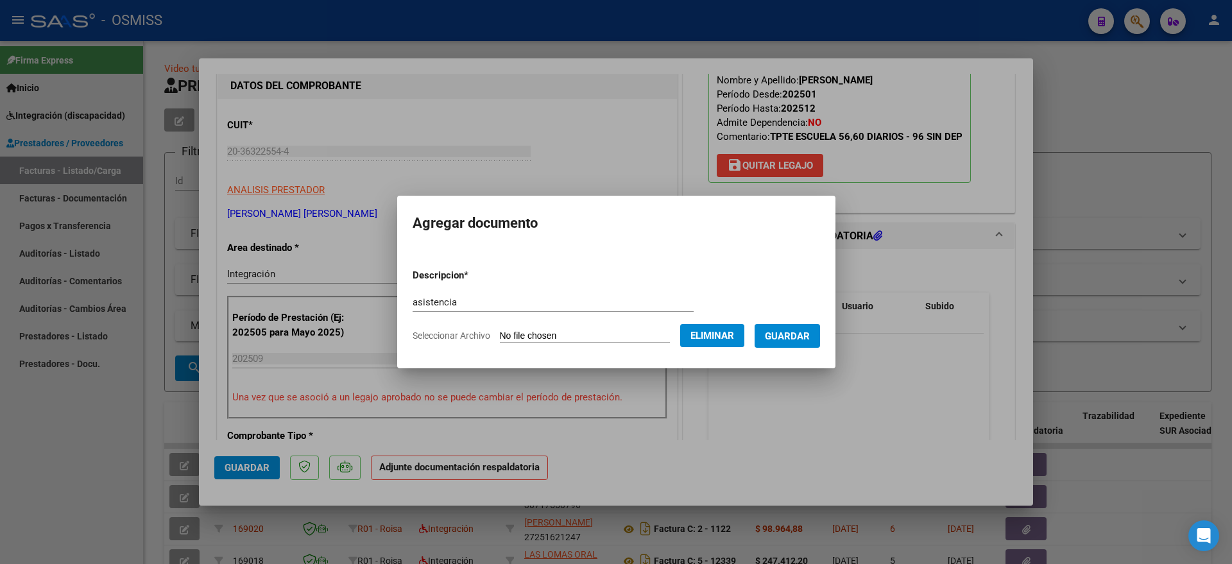
click at [805, 335] on span "Guardar" at bounding box center [787, 336] width 45 height 12
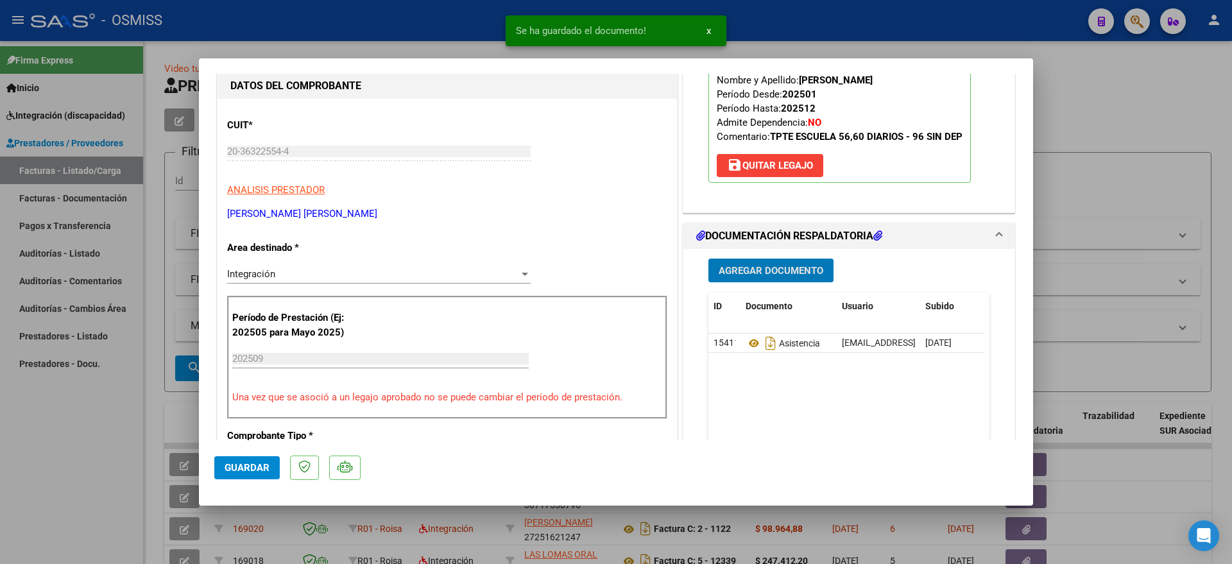
click at [228, 467] on span "Guardar" at bounding box center [247, 468] width 45 height 12
click at [67, 474] on div at bounding box center [616, 282] width 1232 height 564
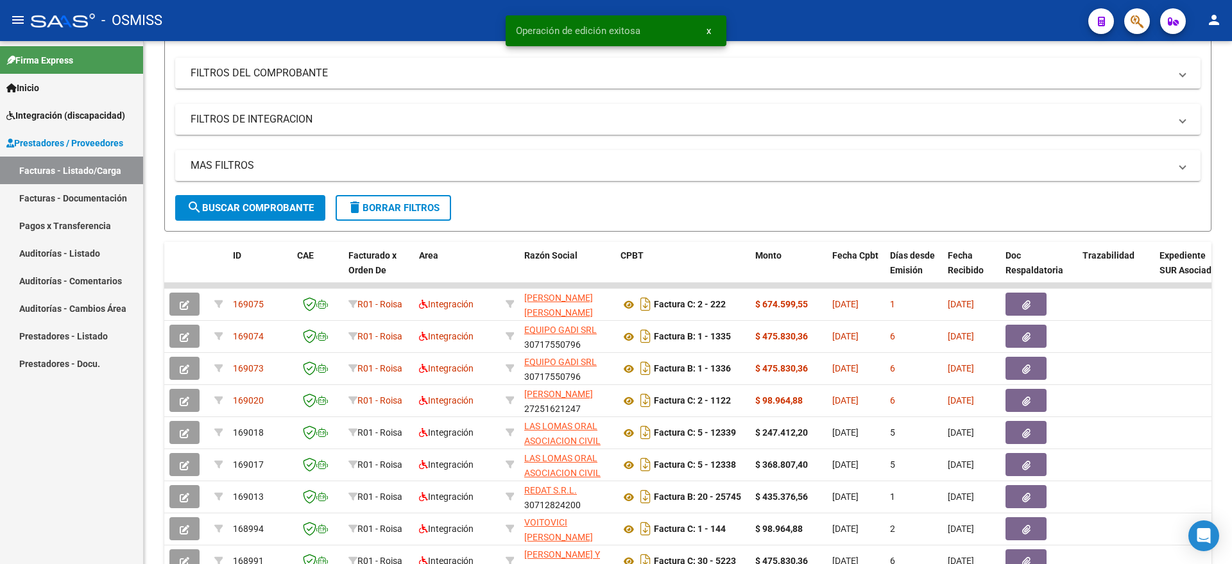
click at [42, 176] on link "Facturas - Listado/Carga" at bounding box center [71, 171] width 143 height 28
